Goal: Feedback & Contribution: Submit feedback/report problem

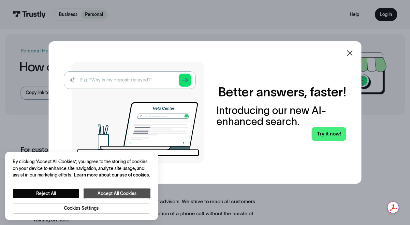
click at [110, 189] on button "Accept All Cookies" at bounding box center [117, 193] width 66 height 9
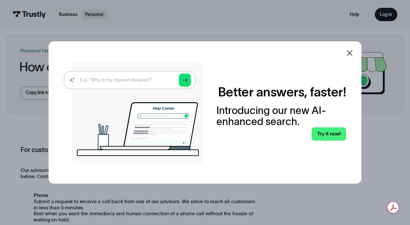
click at [351, 55] on icon at bounding box center [350, 53] width 8 height 8
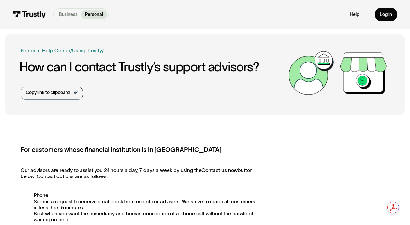
click at [63, 15] on p "Business" at bounding box center [68, 14] width 19 height 7
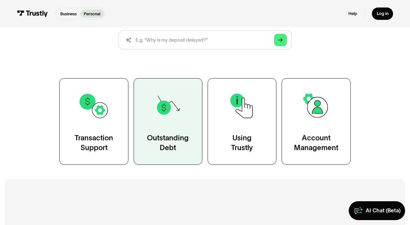
scroll to position [106, 0]
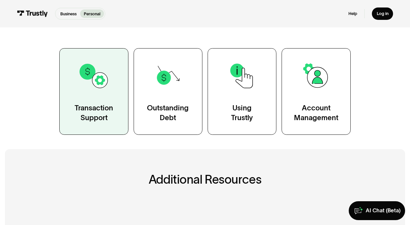
click at [94, 109] on div "Transaction Support" at bounding box center [94, 112] width 38 height 19
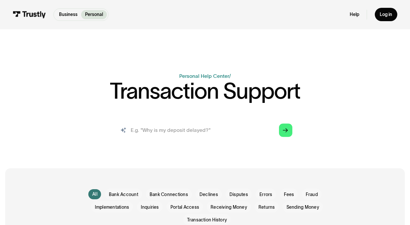
click at [263, 129] on input "search" at bounding box center [205, 130] width 184 height 20
type input "cant make a payment since one of the bank platforms is not listed via trustly"
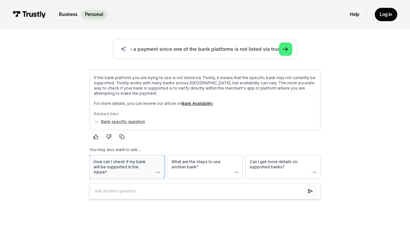
scroll to position [0, 0]
click at [146, 164] on span "How can I check if my bank will be supported in the future?" at bounding box center [122, 167] width 59 height 16
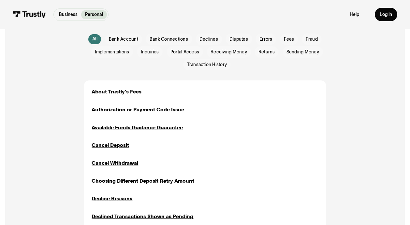
scroll to position [383, 0]
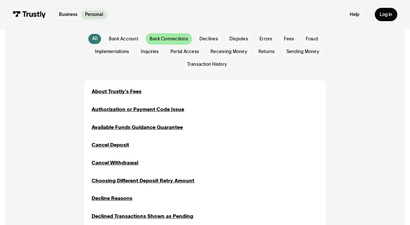
click at [174, 41] on span "Bank Connections" at bounding box center [169, 39] width 38 height 7
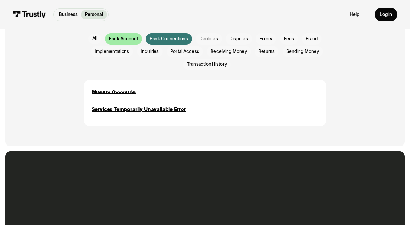
click at [124, 39] on span "Bank Account" at bounding box center [123, 39] width 29 height 7
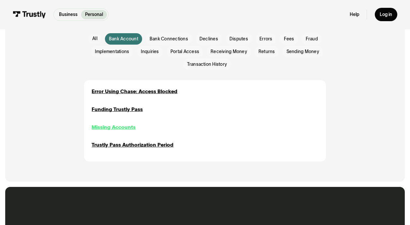
click at [112, 129] on div "Missing Accounts" at bounding box center [114, 126] width 44 height 7
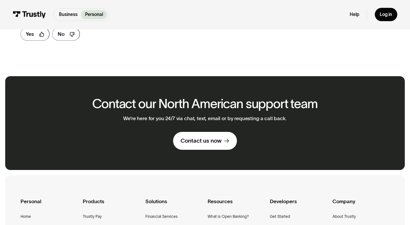
scroll to position [156, 0]
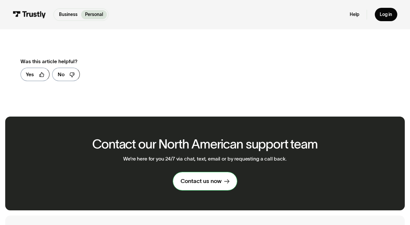
click at [203, 182] on div "Contact us now" at bounding box center [200, 181] width 41 height 7
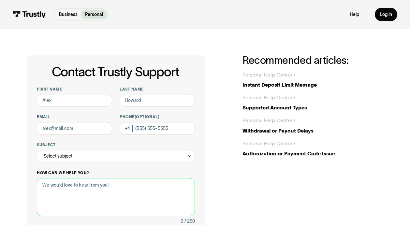
click at [136, 188] on textarea "How can we help you?" at bounding box center [116, 197] width 158 height 38
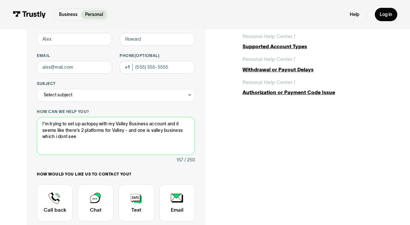
scroll to position [133, 0]
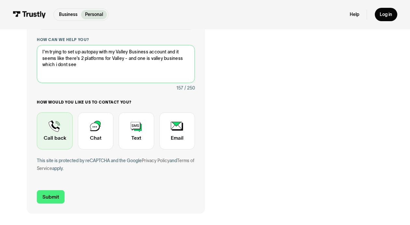
type textarea "I'm trying to set up autopay with my Valley Business account and it seems like …"
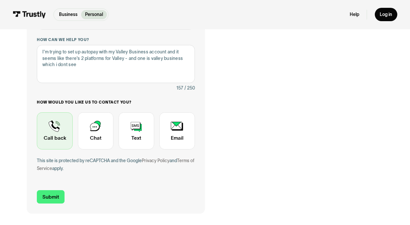
click at [59, 134] on div "Contact Trustly Support" at bounding box center [55, 130] width 36 height 37
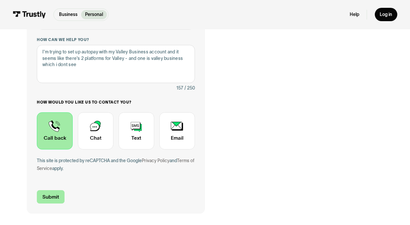
click at [52, 198] on input "Submit" at bounding box center [50, 196] width 27 height 13
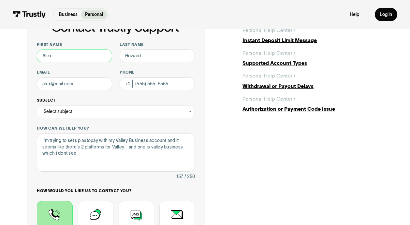
scroll to position [42, 0]
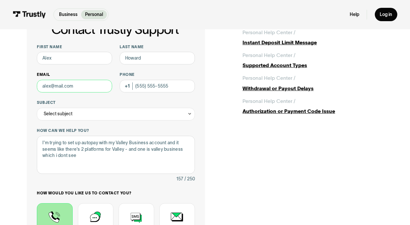
drag, startPoint x: 80, startPoint y: 86, endPoint x: 52, endPoint y: 86, distance: 28.0
click at [52, 86] on input "Email" at bounding box center [74, 86] width 75 height 13
type input "npatel@rez-cure.com"
click at [153, 90] on input "Phone (Optional)" at bounding box center [157, 86] width 75 height 13
type input "[PHONE_NUMBER]"
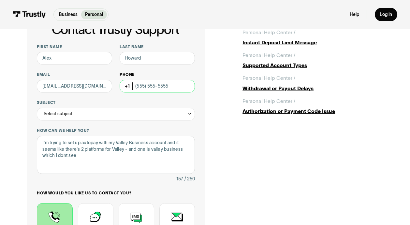
type input "Neha"
type input "[PERSON_NAME]"
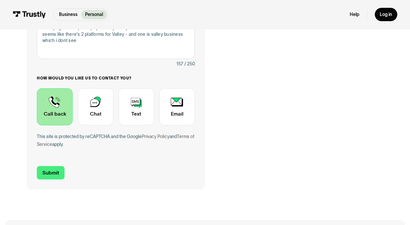
scroll to position [158, 0]
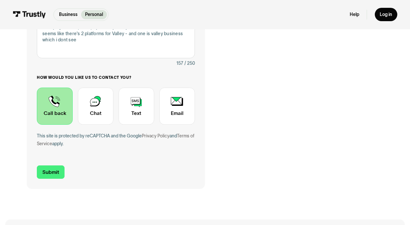
click at [55, 113] on div "Contact Trustly Support" at bounding box center [55, 106] width 36 height 37
click at [46, 174] on input "Submit" at bounding box center [50, 171] width 27 height 13
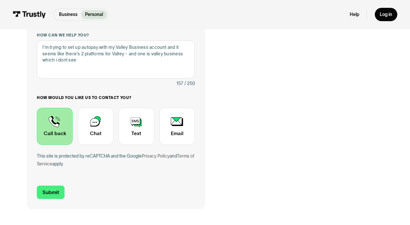
scroll to position [134, 0]
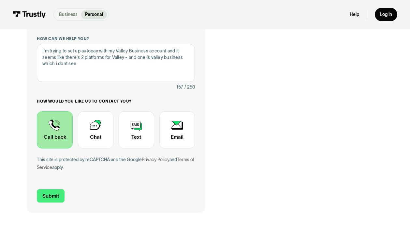
click at [72, 13] on p "Business" at bounding box center [68, 14] width 19 height 7
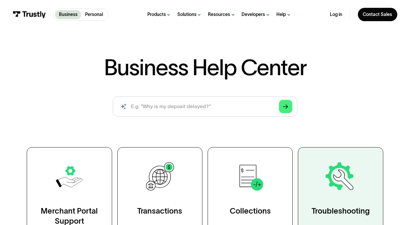
scroll to position [56, 0]
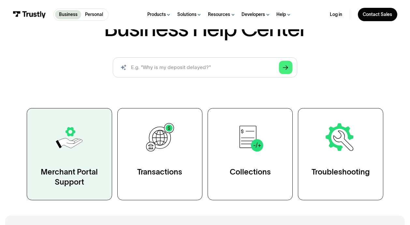
click at [78, 183] on div "Merchant Portal Support" at bounding box center [69, 177] width 59 height 20
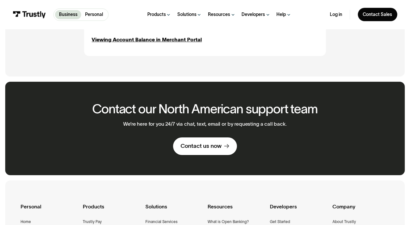
scroll to position [466, 0]
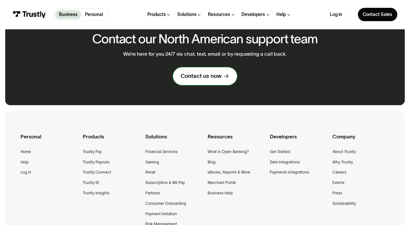
click at [214, 77] on div "Contact us now" at bounding box center [200, 75] width 41 height 7
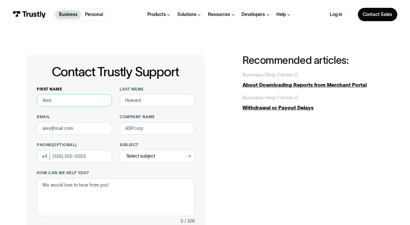
click at [71, 97] on input "First name" at bounding box center [74, 100] width 75 height 13
type input "Neha"
type input "Patel"
type input "(862) 926-7897"
click at [69, 128] on input "Email" at bounding box center [74, 128] width 75 height 13
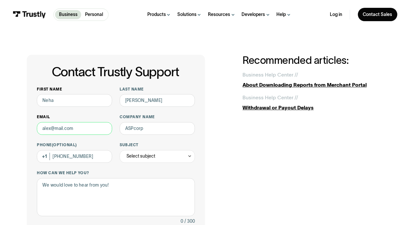
type input "npatel@rez-cure.com"
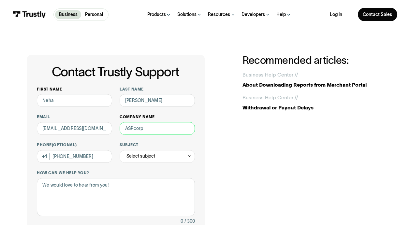
click at [143, 133] on input "Company name" at bounding box center [157, 128] width 75 height 13
type input "Innovative Resin Systems"
click at [190, 158] on icon "Contact Trustly Support" at bounding box center [189, 156] width 5 height 5
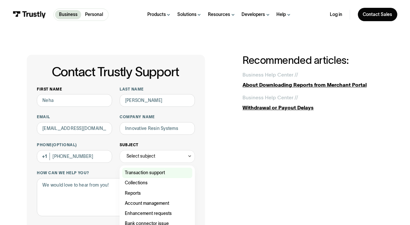
click at [183, 172] on div "Contact Trustly Support" at bounding box center [157, 173] width 70 height 10
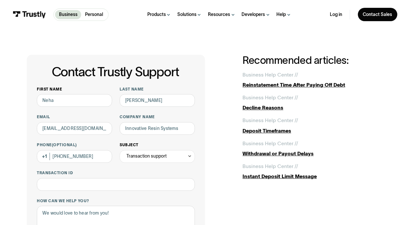
click at [192, 158] on div "Transaction support" at bounding box center [157, 156] width 75 height 13
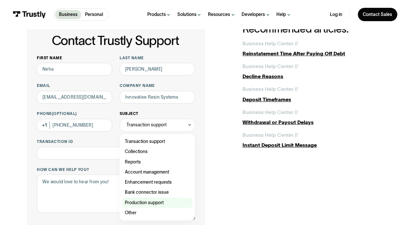
scroll to position [35, 0]
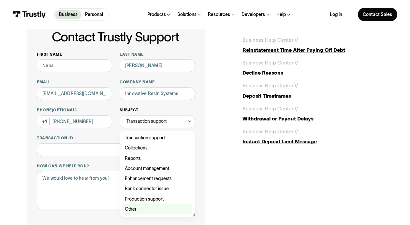
click at [150, 214] on div "Contact Trustly Support" at bounding box center [157, 209] width 70 height 10
type input "*****"
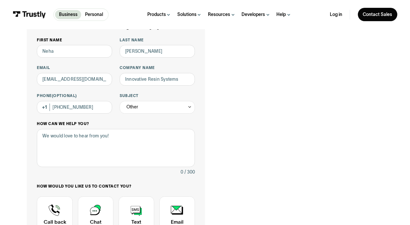
scroll to position [56, 0]
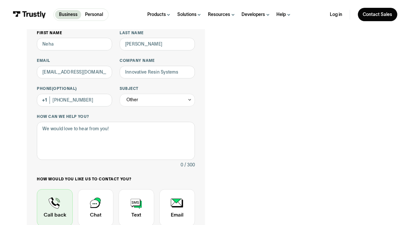
click at [47, 214] on div "Contact Trustly Support" at bounding box center [55, 207] width 36 height 37
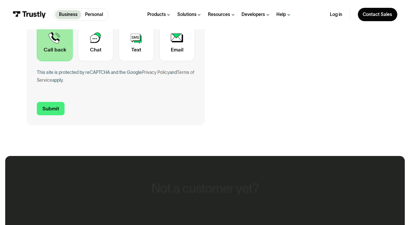
scroll to position [222, 0]
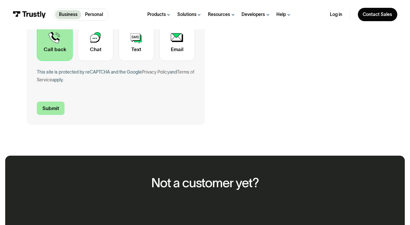
click at [52, 109] on input "Submit" at bounding box center [50, 108] width 27 height 13
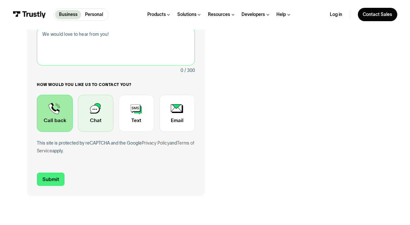
scroll to position [118, 0]
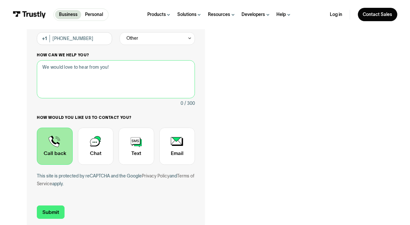
click at [116, 68] on textarea "How can we help you?" at bounding box center [116, 79] width 158 height 38
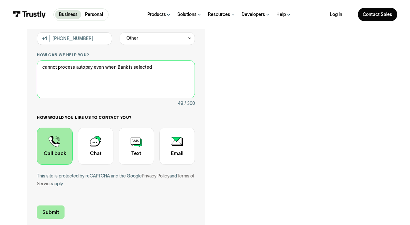
type textarea "cannot process autopay even when Bank is selected"
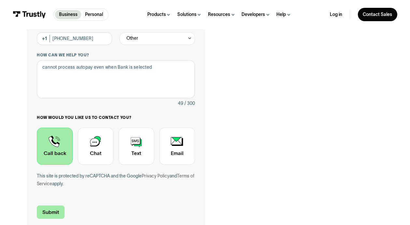
click at [48, 213] on input "Submit" at bounding box center [50, 212] width 27 height 13
type input "+18629267897"
